Goal: Find contact information: Find contact information

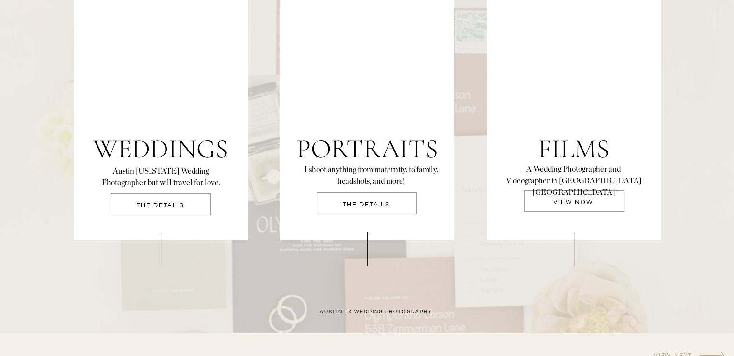
scroll to position [2121, 0]
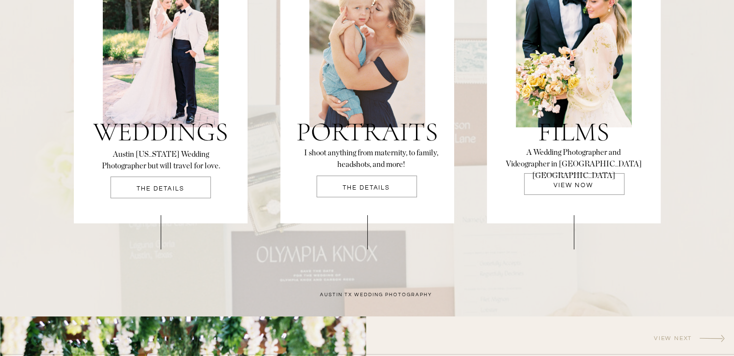
click at [168, 166] on h2 "Austin [US_STATE] Wedding Photographer but will travel for love." at bounding box center [161, 160] width 128 height 23
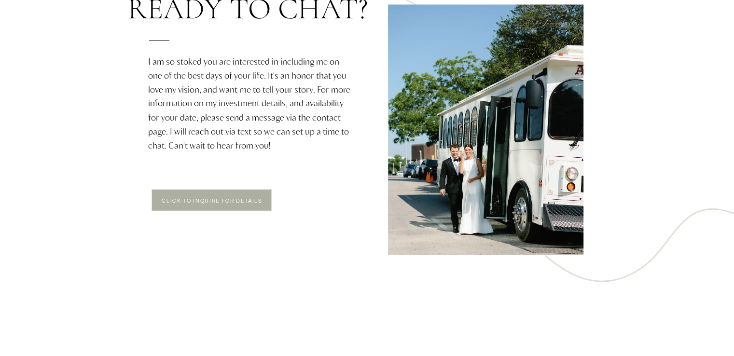
scroll to position [1729, 0]
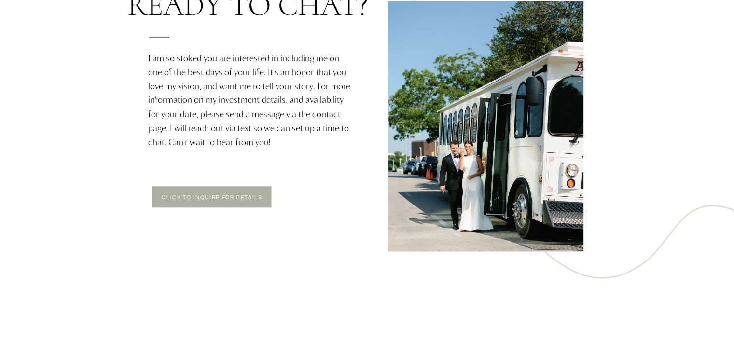
click at [216, 194] on p "click to Inquire for Details" at bounding box center [212, 198] width 118 height 8
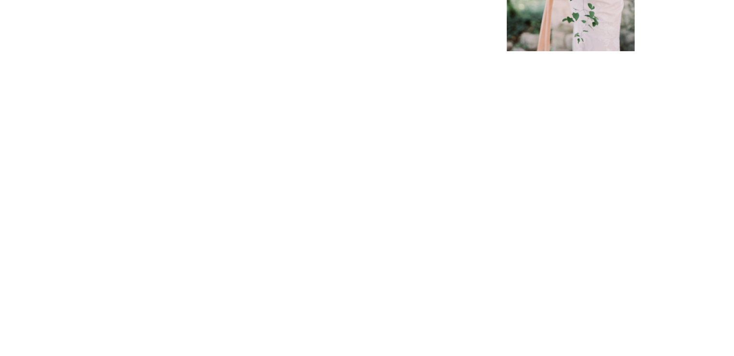
scroll to position [355, 0]
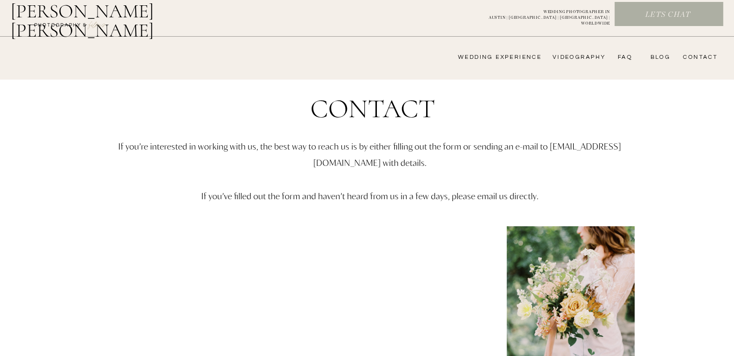
scroll to position [0, 0]
